Goal: Check status: Check status

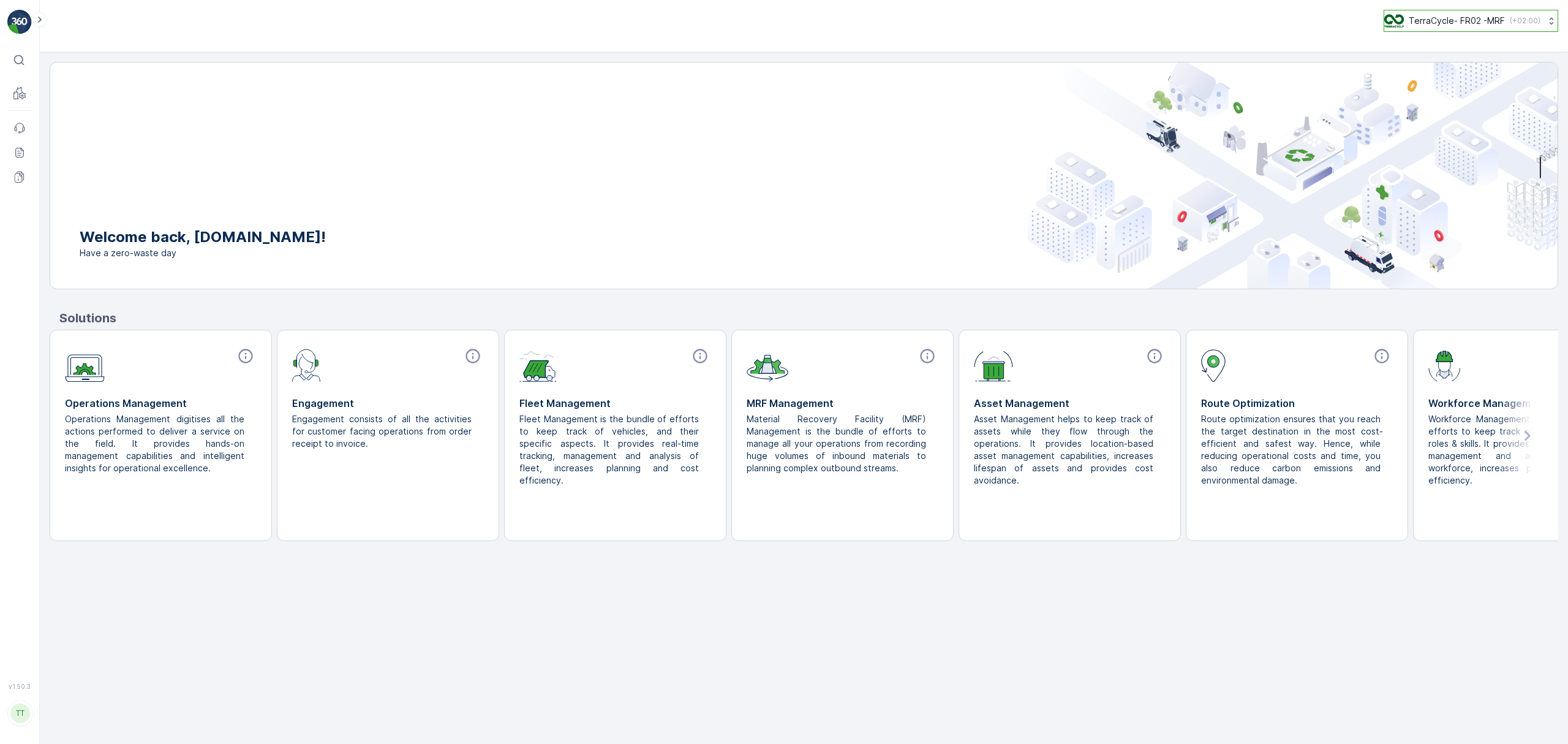
click at [1428, 22] on p "TerraCycle- FR02 -MRF" at bounding box center [1457, 21] width 96 height 12
type input "uk"
click at [1432, 109] on span "Europe/[GEOGRAPHIC_DATA] (+01:00)" at bounding box center [1460, 114] width 136 height 10
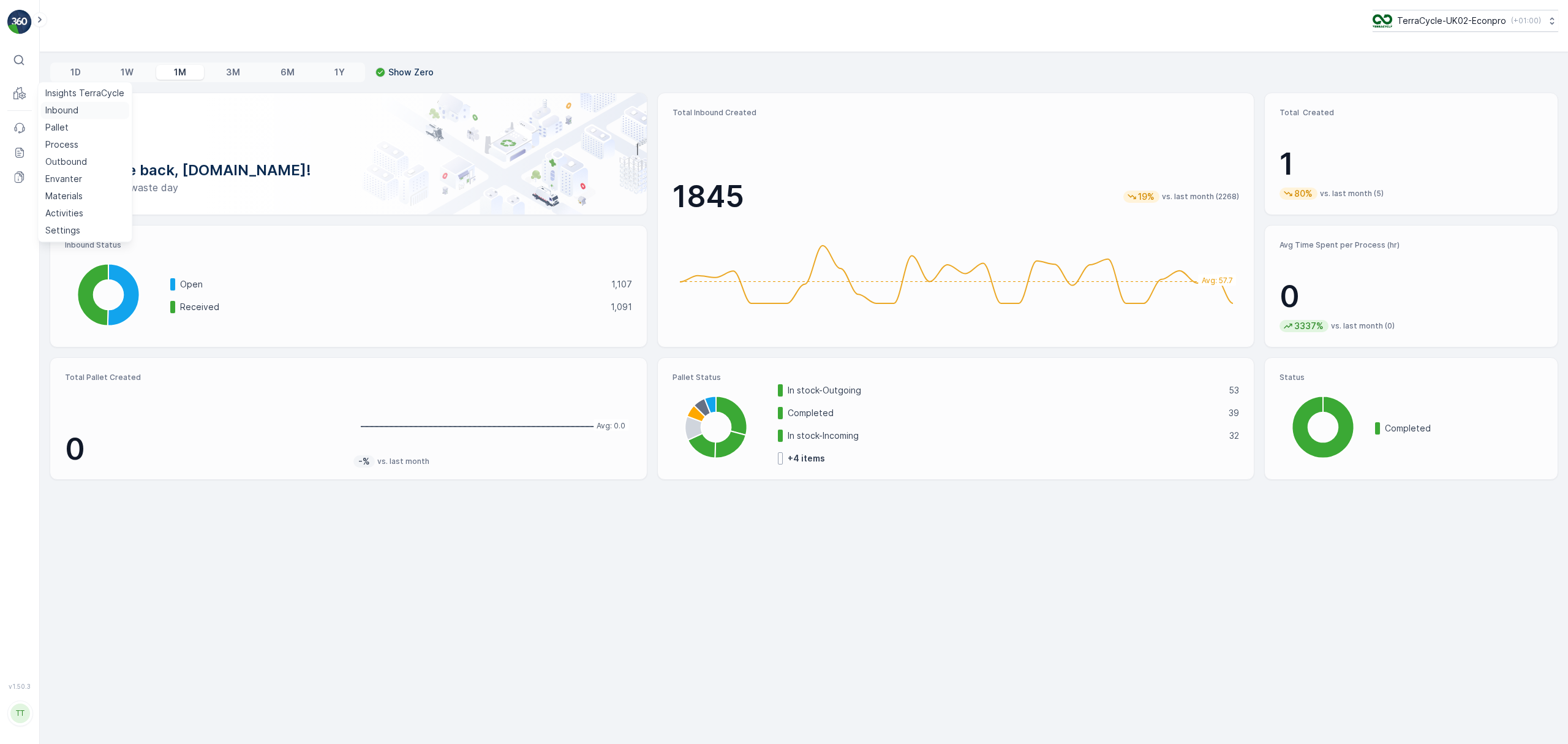
click at [51, 113] on p "Inbound" at bounding box center [62, 111] width 33 height 12
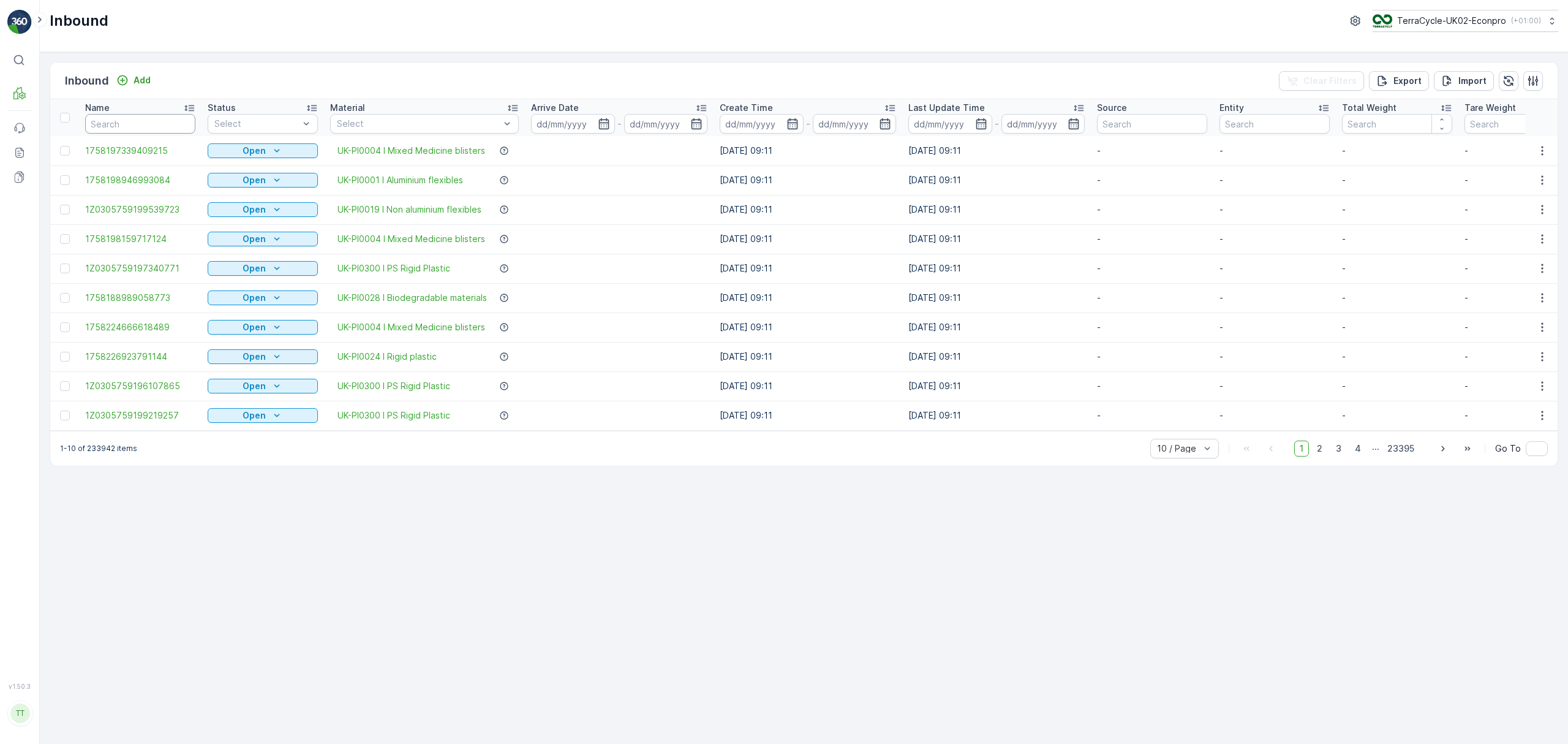
click at [162, 127] on input "text" at bounding box center [140, 124] width 111 height 20
paste input "1495542601490966289100791930626762"
type input "1495542601490966289100791930626762"
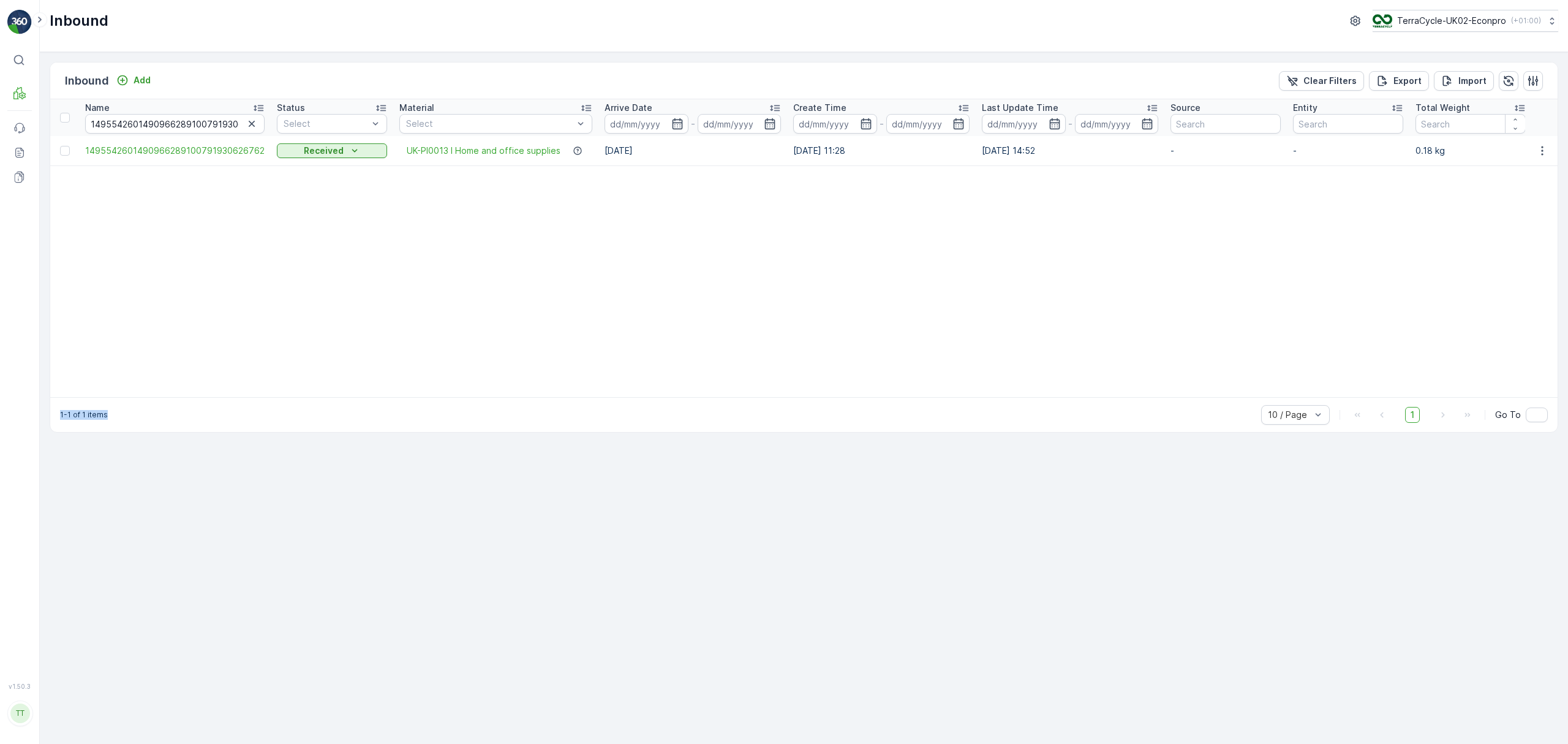
drag, startPoint x: 236, startPoint y: 397, endPoint x: 368, endPoint y: 413, distance: 133.0
click at [368, 413] on div "Inbound Add Clear Filters Export Import Name 1495542601490966289100791930626762…" at bounding box center [804, 247] width 1509 height 370
click at [177, 153] on span "1495542601490966289100791930626762" at bounding box center [175, 151] width 180 height 12
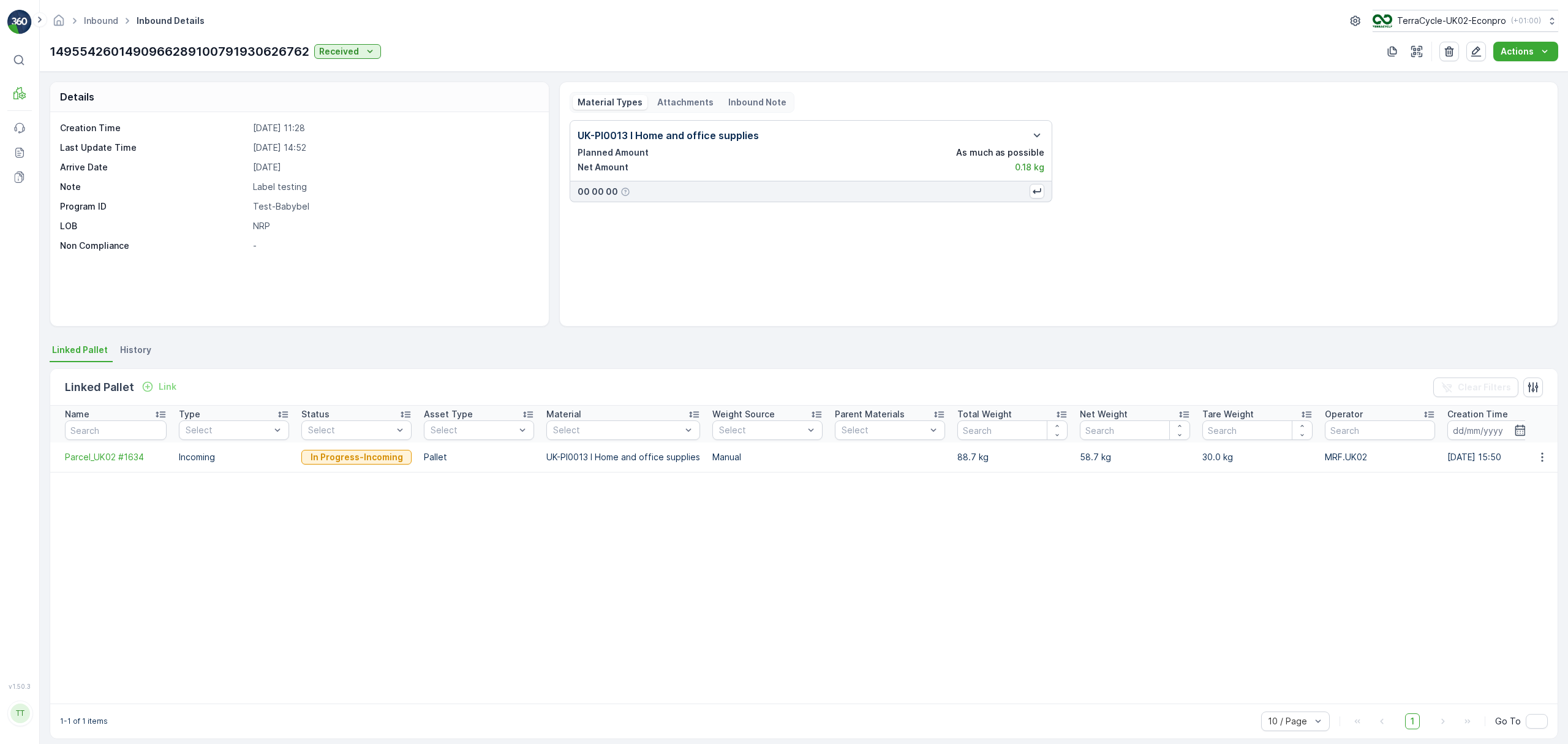
click at [138, 346] on span "History" at bounding box center [135, 350] width 31 height 12
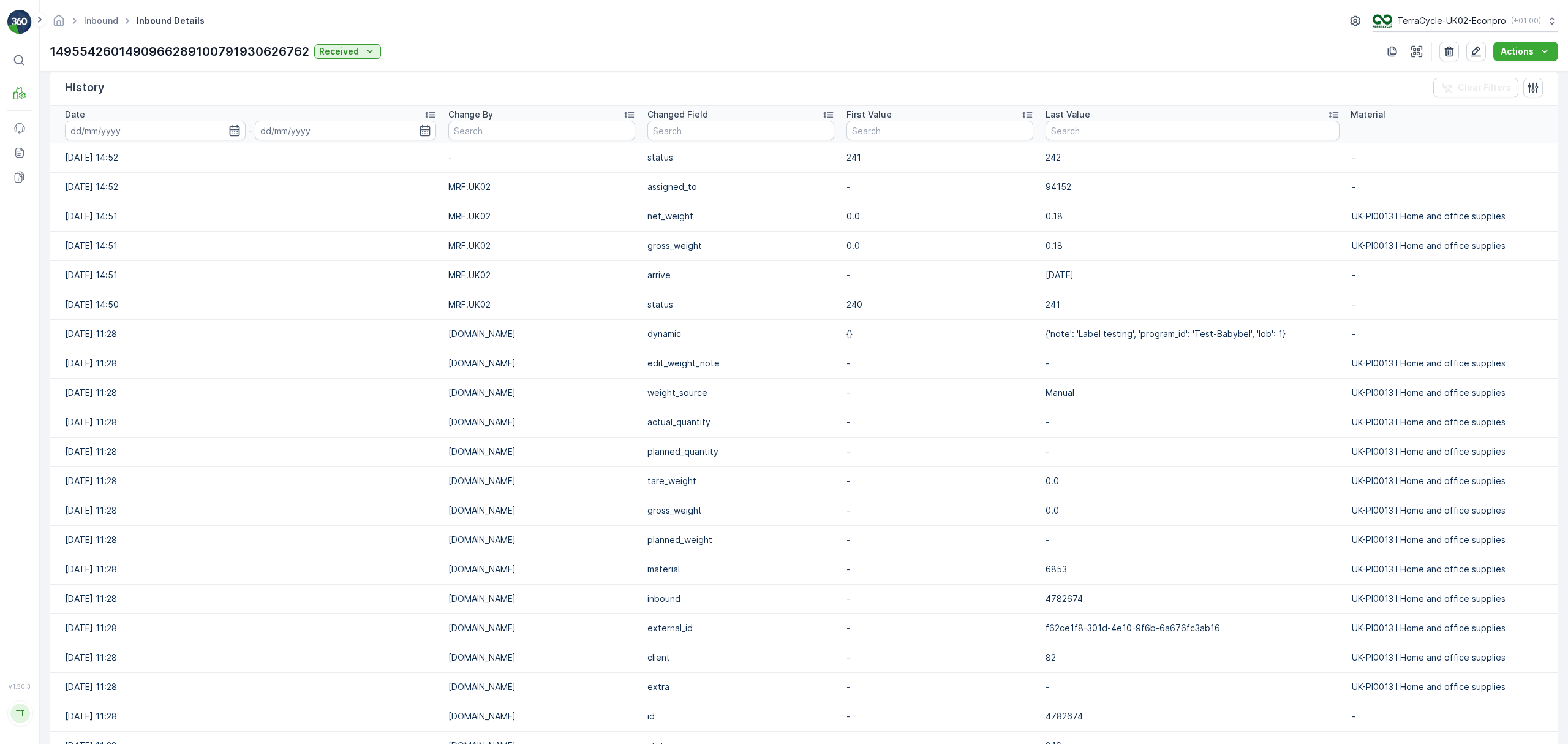
scroll to position [293, 0]
